Goal: Transaction & Acquisition: Complete application form

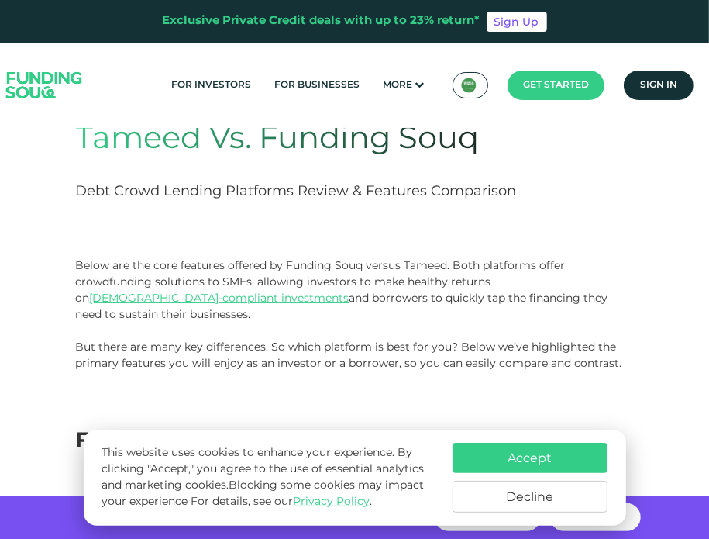
scroll to position [114, 0]
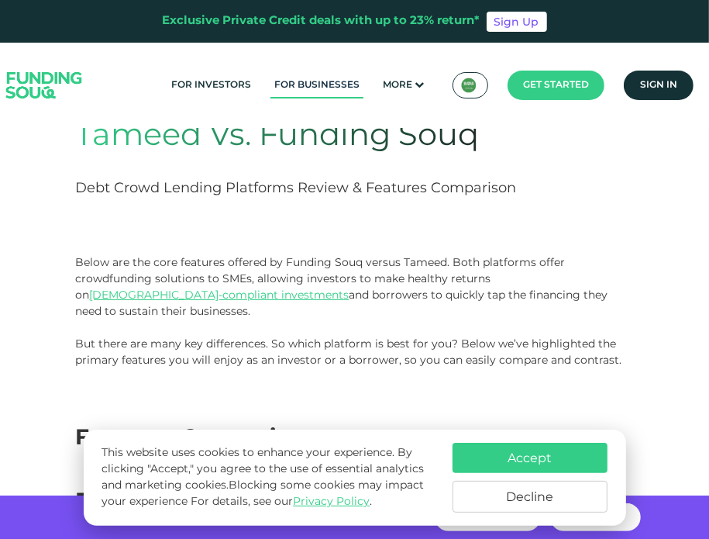
click at [301, 86] on link "For Businesses" at bounding box center [316, 86] width 93 height 26
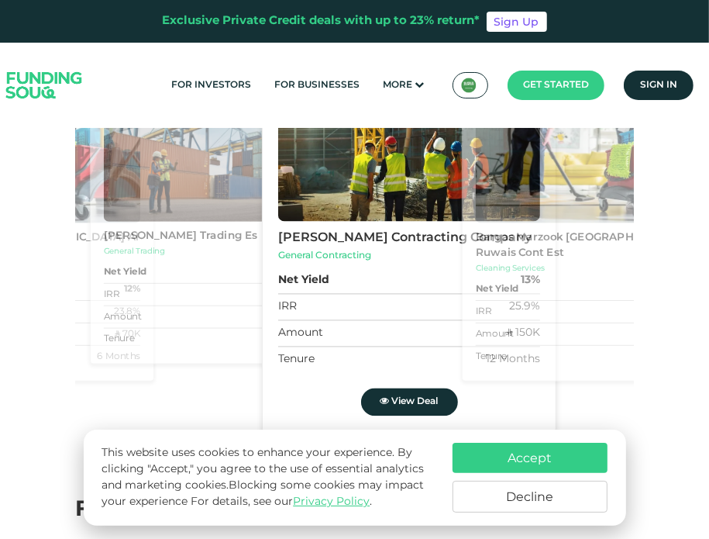
scroll to position [1815, 0]
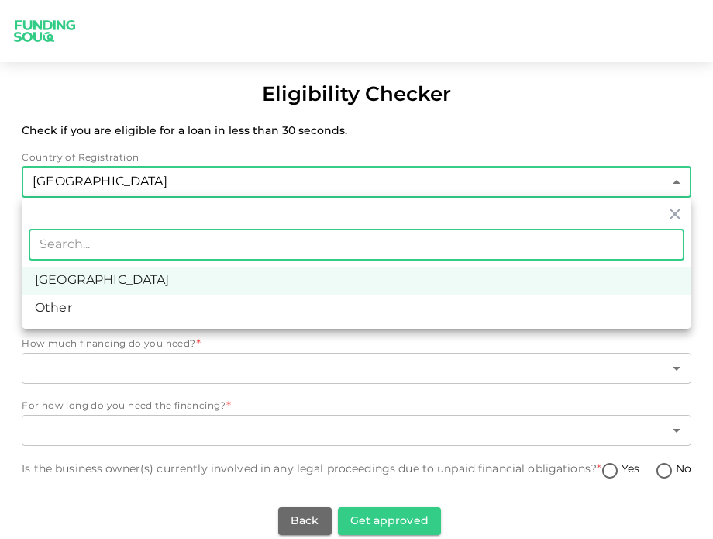
click at [339, 176] on body "Eligibility Checker Check if you are eligible for a loan in less than 30 second…" at bounding box center [356, 269] width 713 height 539
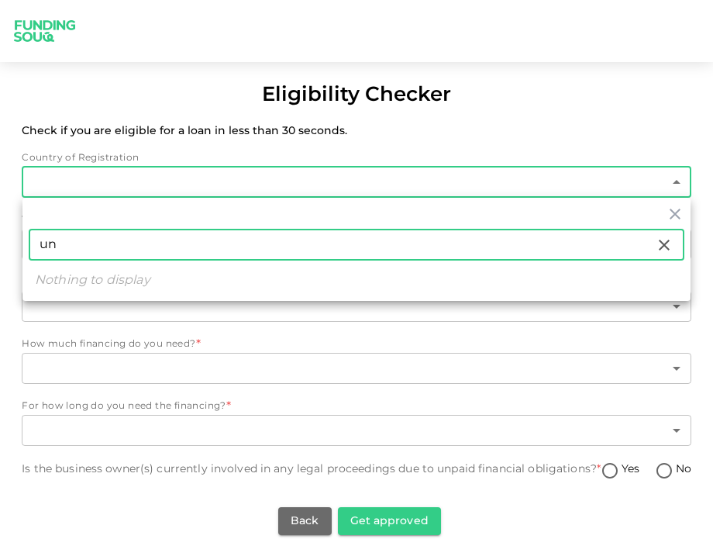
type input "u"
type input "UAE"
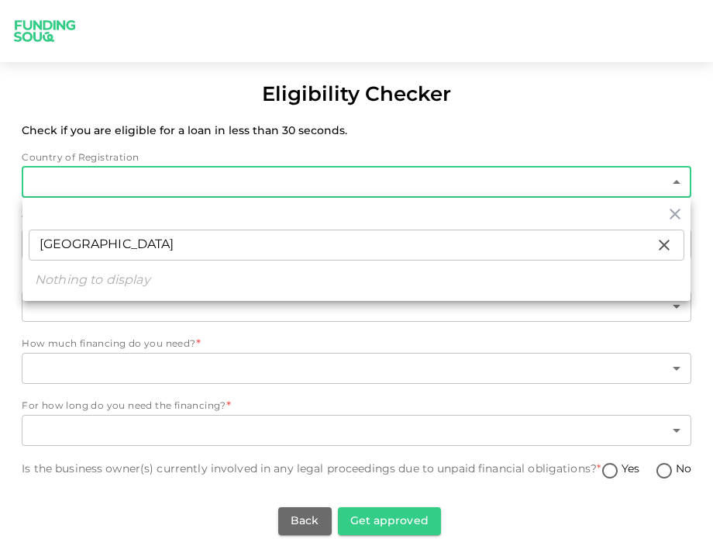
click at [483, 119] on div at bounding box center [356, 269] width 713 height 539
